Goal: Task Accomplishment & Management: Use online tool/utility

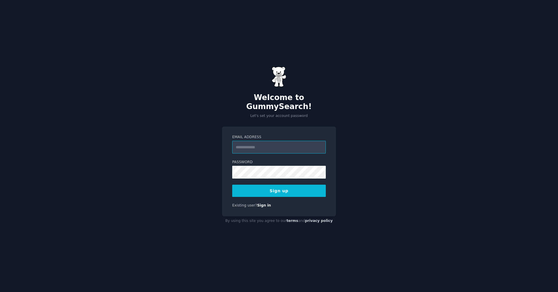
click at [245, 141] on input "Email Address" at bounding box center [279, 147] width 94 height 13
type input "**********"
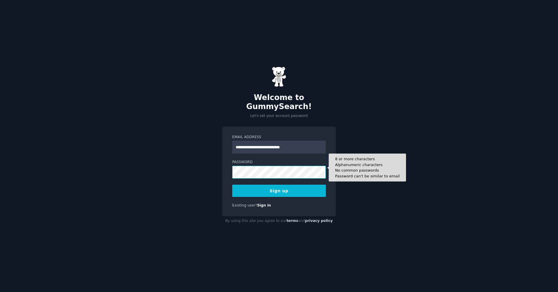
click at [232, 185] on button "Sign up" at bounding box center [279, 191] width 94 height 12
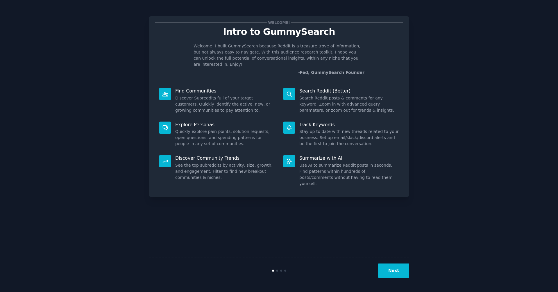
click at [396, 271] on button "Next" at bounding box center [393, 270] width 31 height 14
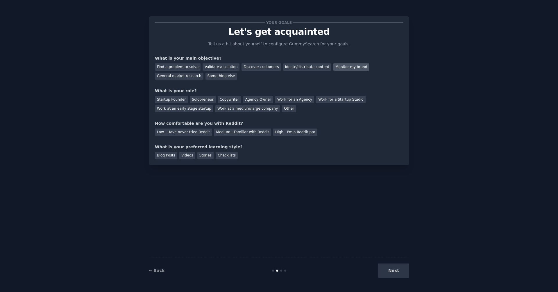
click at [350, 68] on div "Monitor my brand" at bounding box center [351, 66] width 36 height 7
click at [253, 68] on div "Discover customers" at bounding box center [261, 66] width 39 height 7
click at [333, 67] on div "Monitor my brand" at bounding box center [351, 66] width 36 height 7
click at [244, 109] on div "Work at a medium/large company" at bounding box center [247, 108] width 65 height 7
click at [234, 130] on div "Medium - Familiar with Reddit" at bounding box center [242, 131] width 57 height 7
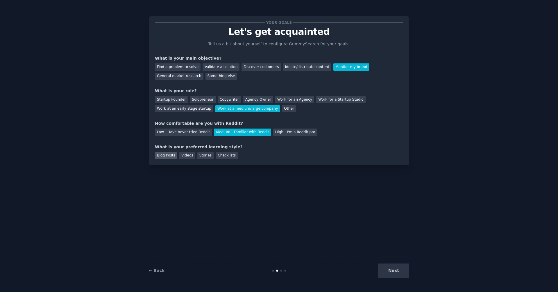
click at [165, 155] on div "Blog Posts" at bounding box center [166, 155] width 22 height 7
click at [389, 271] on button "Next" at bounding box center [393, 270] width 31 height 14
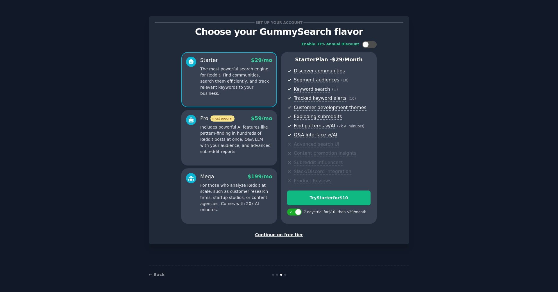
click at [276, 234] on div "Continue on free tier" at bounding box center [279, 235] width 248 height 6
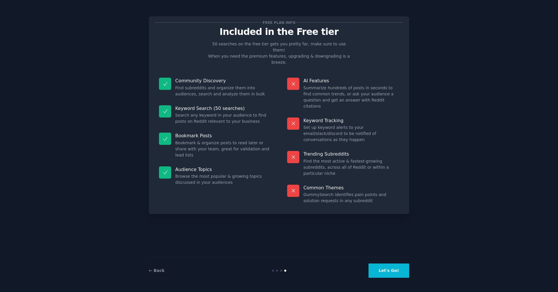
click at [388, 273] on button "Let's Go!" at bounding box center [389, 270] width 41 height 14
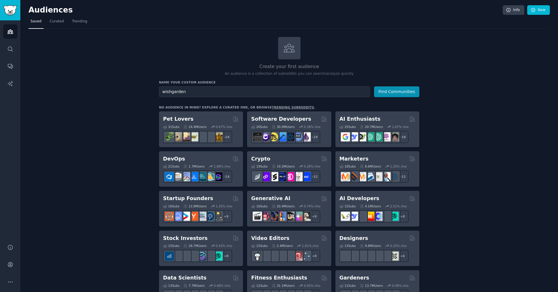
type input "wishgarden"
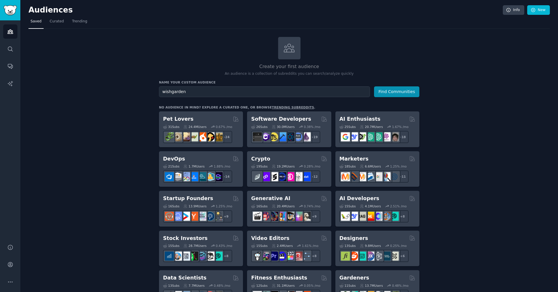
click at [374, 86] on button "Find Communities" at bounding box center [396, 91] width 45 height 11
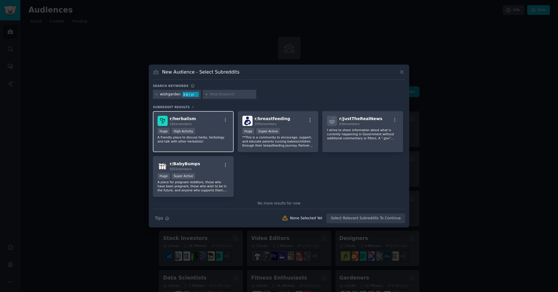
click at [195, 117] on div "r/ herbalism 181k members" at bounding box center [194, 121] width 72 height 10
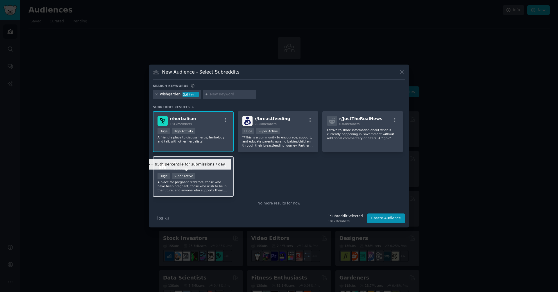
click at [184, 176] on div "Super Active" at bounding box center [184, 176] width 24 height 6
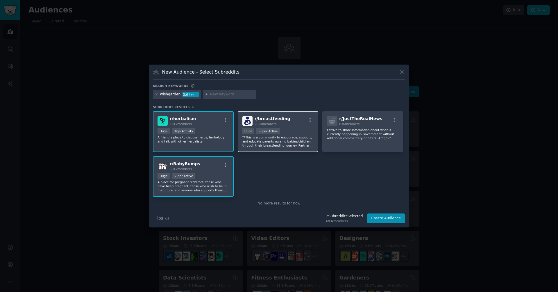
click at [268, 127] on div "r/ breastfeeding 205k members >= 95th percentile for submissions / day Huge Sup…" at bounding box center [278, 131] width 81 height 41
click at [382, 219] on button "Create Audience" at bounding box center [386, 218] width 38 height 10
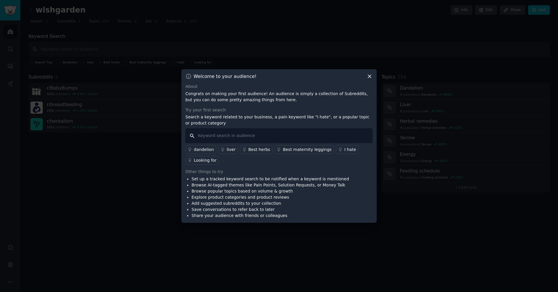
click at [208, 136] on input "text" at bounding box center [278, 135] width 187 height 15
type input "wishgarden"
click at [252, 165] on div "About Congrats on making your first audience! An audience is simply a collectio…" at bounding box center [278, 150] width 187 height 135
click at [240, 135] on input "wishgarden" at bounding box center [278, 135] width 187 height 15
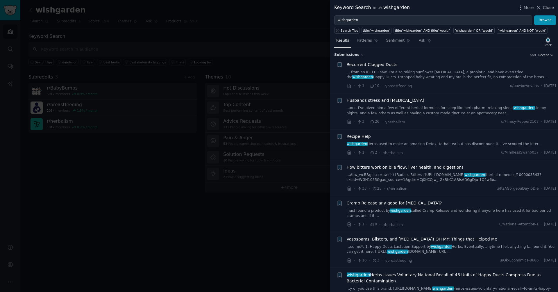
click at [374, 66] on span "Recurrent Clogged Ducts" at bounding box center [372, 65] width 51 height 6
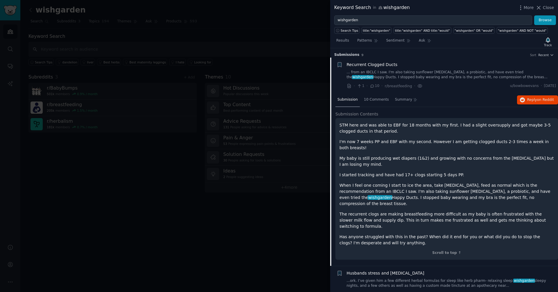
click at [382, 65] on span "Recurrent Clogged Ducts" at bounding box center [372, 65] width 51 height 6
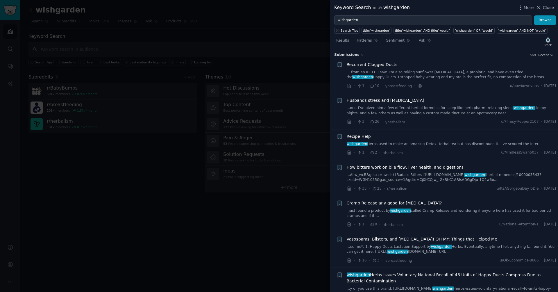
scroll to position [9, 0]
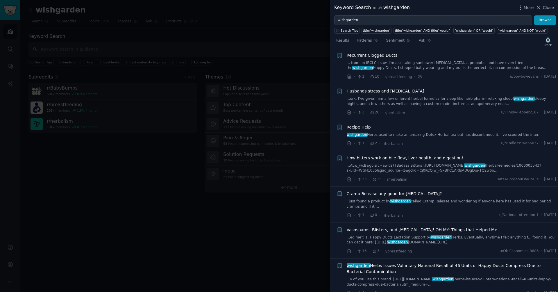
click at [385, 92] on span "Husbands stress and insomnia" at bounding box center [386, 91] width 78 height 6
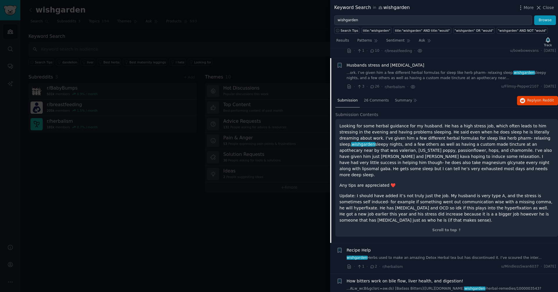
scroll to position [45, 0]
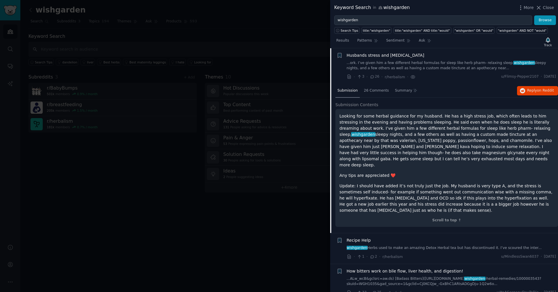
click at [389, 57] on span "Husbands stress and insomnia" at bounding box center [386, 55] width 78 height 6
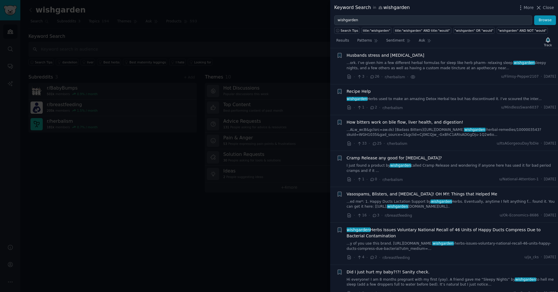
click at [386, 123] on span "How bitters work on bile flow, liver health, and digestion!" at bounding box center [405, 122] width 117 height 6
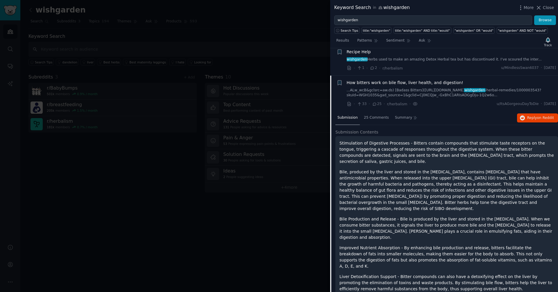
scroll to position [80, 0]
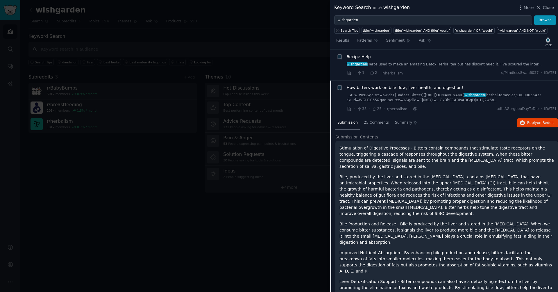
click at [383, 95] on link "...ALw_wcB&gclsrc=aw.ds) [Badass Bitters](https://www.pureformulas.com/product/…" at bounding box center [452, 98] width 210 height 10
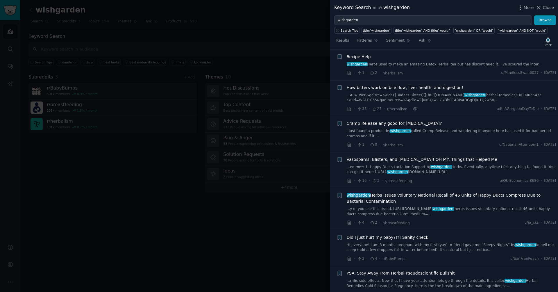
scroll to position [90, 0]
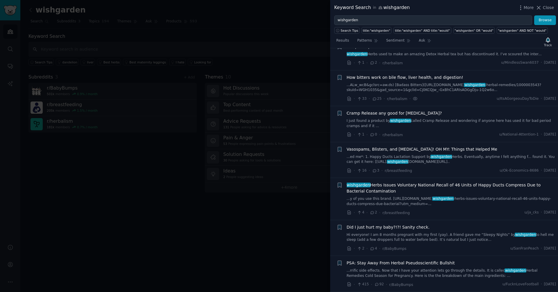
click at [368, 116] on span "Cramp Release any good for menstrual cramps?" at bounding box center [394, 113] width 95 height 6
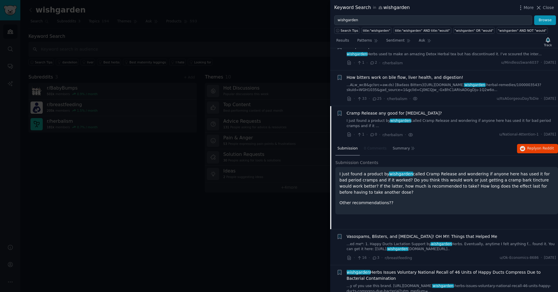
scroll to position [148, 0]
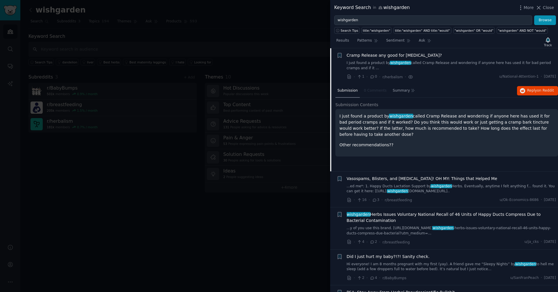
click at [375, 56] on span "Cramp Release any good for menstrual cramps?" at bounding box center [394, 55] width 95 height 6
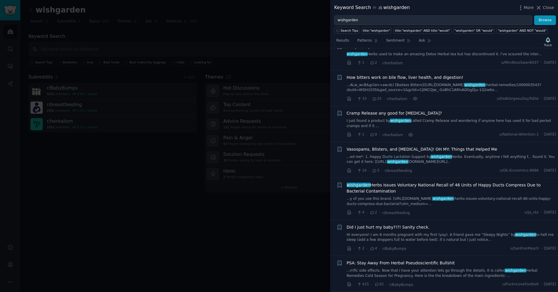
scroll to position [90, 0]
